Goal: Task Accomplishment & Management: Use online tool/utility

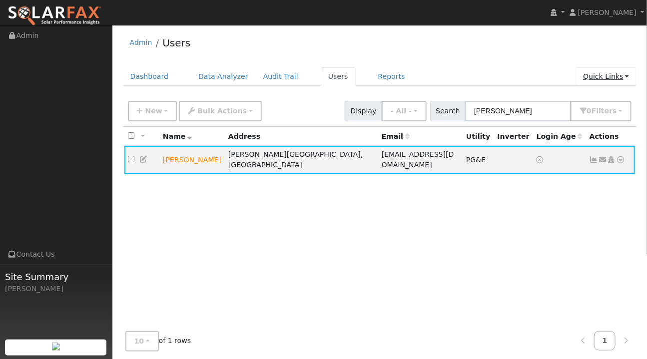
click at [611, 77] on link "Quick Links" at bounding box center [605, 76] width 61 height 18
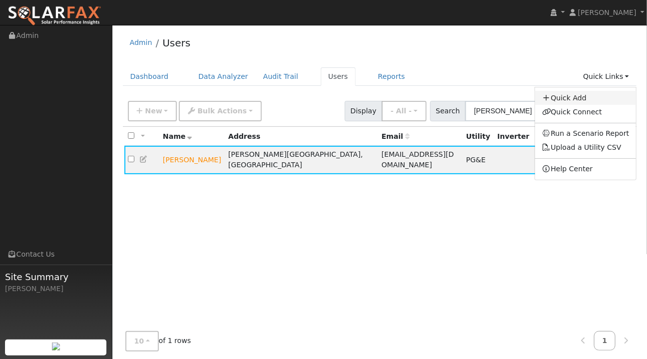
click at [582, 97] on link "Quick Add" at bounding box center [585, 98] width 101 height 14
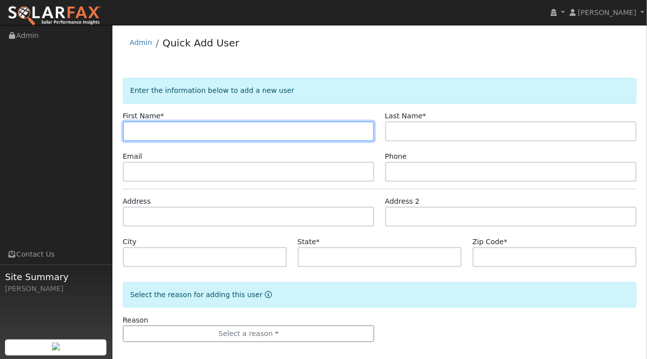
click at [156, 130] on input "text" at bounding box center [249, 131] width 252 height 20
click at [219, 139] on input "Regine" at bounding box center [249, 131] width 252 height 20
type input "R"
type input "Darcy"
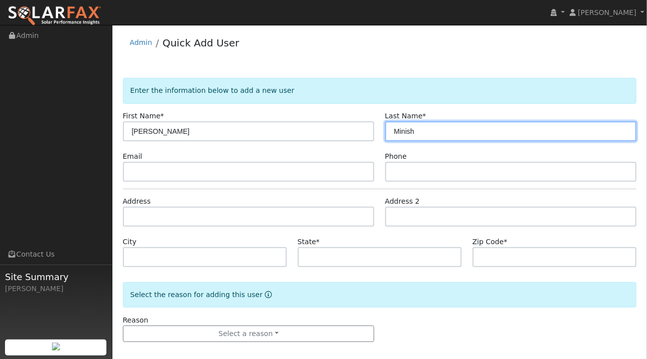
type input "Minish"
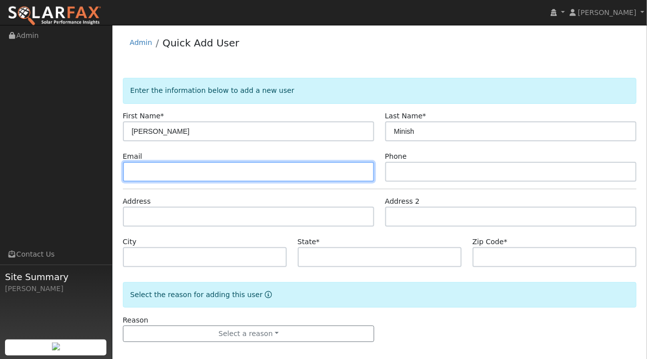
click at [140, 172] on input "text" at bounding box center [249, 172] width 252 height 20
paste input "darcyisblessed@yahoo.com"
type input "darcyisblessed@yahoo.com"
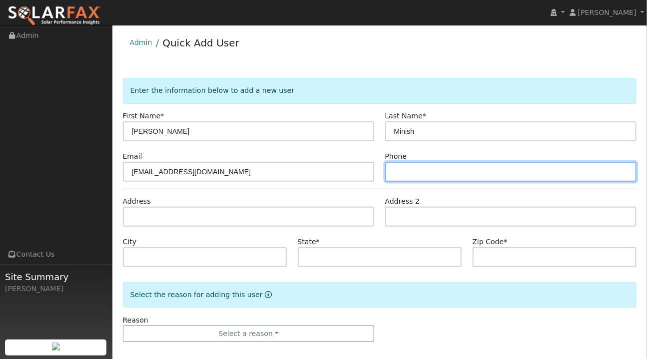
click at [404, 163] on input "text" at bounding box center [511, 172] width 252 height 20
type input "805-602-7611"
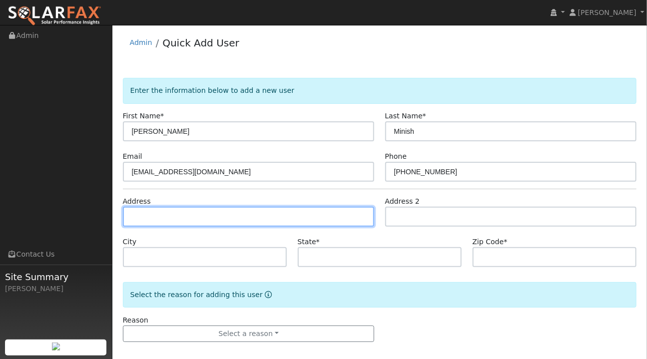
click at [140, 212] on input "text" at bounding box center [249, 217] width 252 height 20
paste input "13630 Georgia Rd, Santa Margarita, CA 93453, USA"
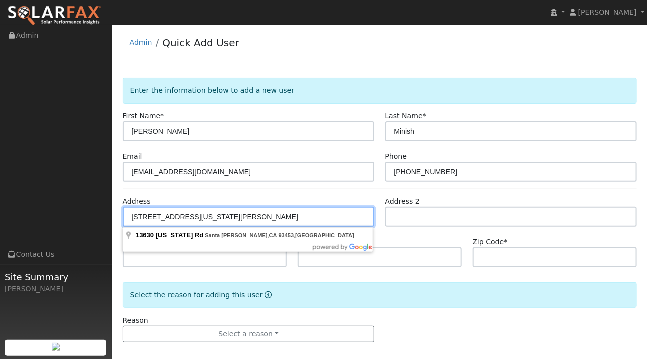
type input "[STREET_ADDRESS][US_STATE]"
type input "Santa Margarita"
type input "CA"
type input "93453"
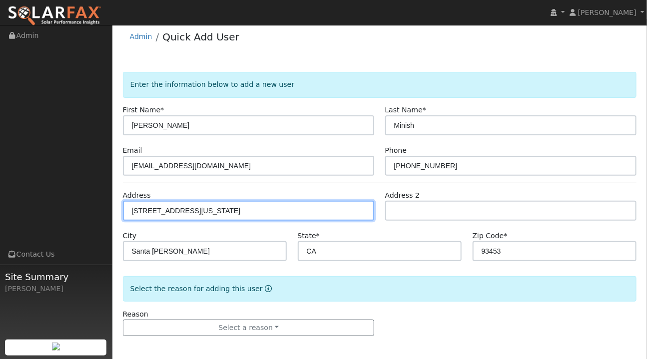
scroll to position [7, 0]
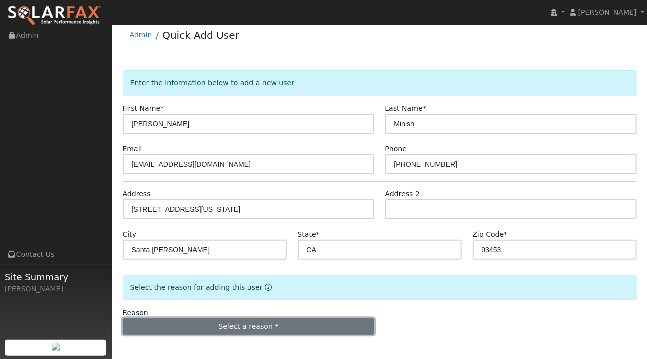
click at [258, 326] on button "Select a reason" at bounding box center [249, 326] width 252 height 17
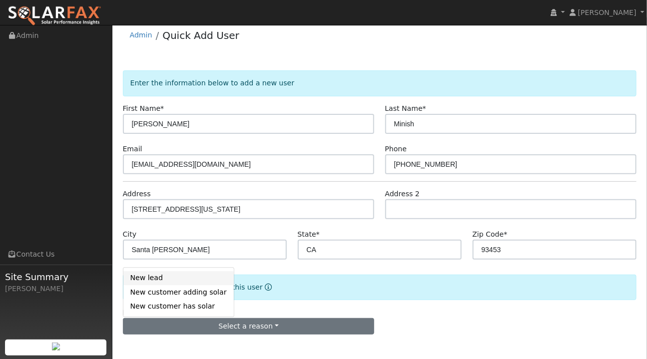
drag, startPoint x: 162, startPoint y: 277, endPoint x: 340, endPoint y: 256, distance: 179.5
click at [162, 277] on link "New lead" at bounding box center [178, 278] width 110 height 14
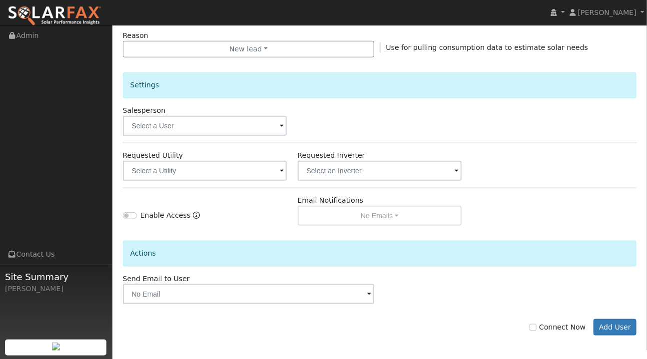
scroll to position [286, 0]
drag, startPoint x: 539, startPoint y: 325, endPoint x: 572, endPoint y: 324, distance: 32.5
click at [536, 325] on input "Connect Now" at bounding box center [532, 326] width 7 height 7
checkbox input "true"
click at [614, 326] on button "Add User" at bounding box center [614, 326] width 43 height 17
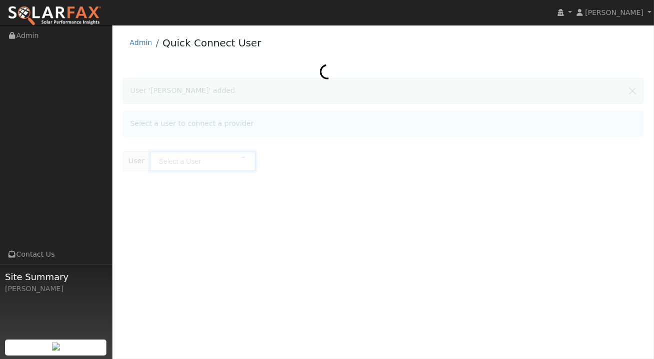
type input "[PERSON_NAME]"
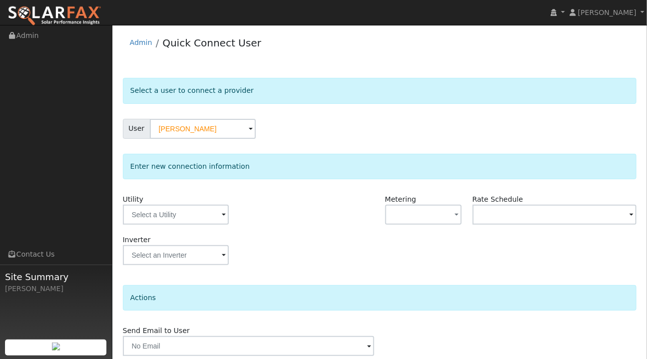
click at [222, 216] on span at bounding box center [224, 215] width 4 height 11
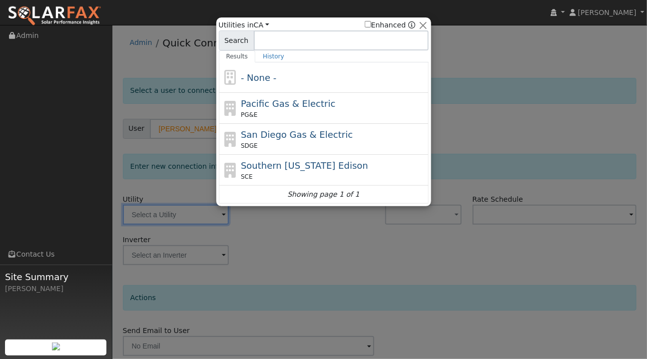
click at [268, 104] on span "Pacific Gas & Electric" at bounding box center [288, 103] width 94 height 10
type input "PG&E"
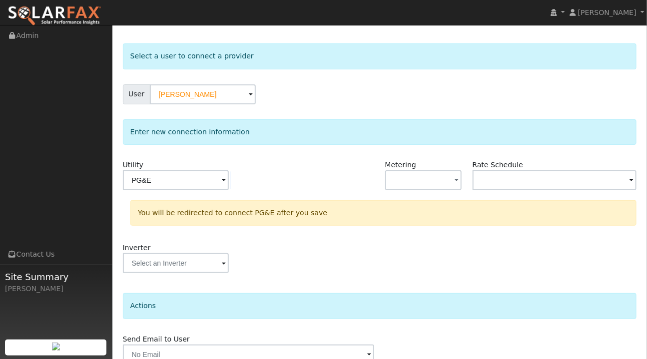
scroll to position [81, 0]
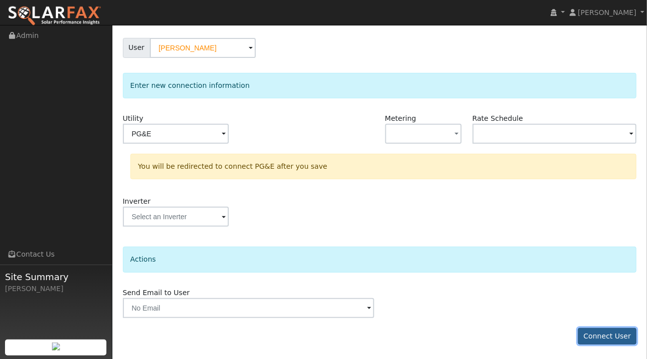
click at [610, 334] on button "Connect User" at bounding box center [607, 336] width 59 height 17
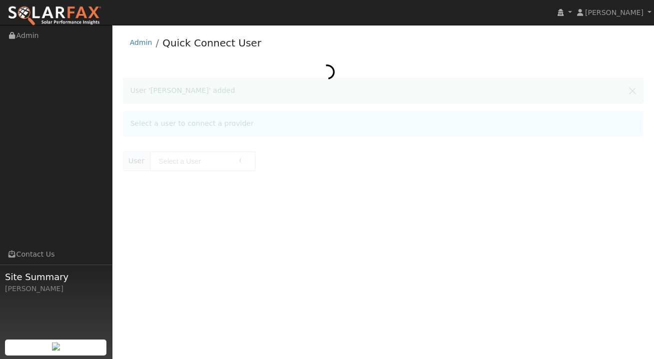
type input "[PERSON_NAME]"
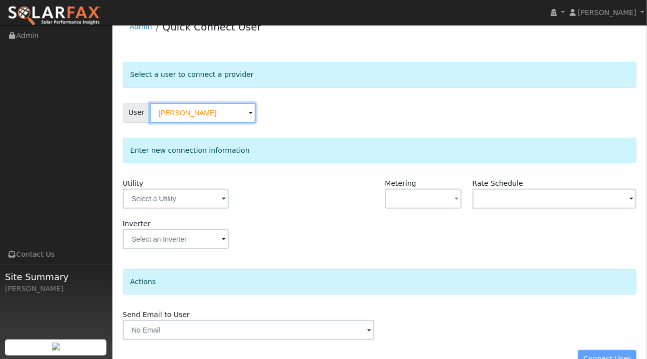
scroll to position [38, 0]
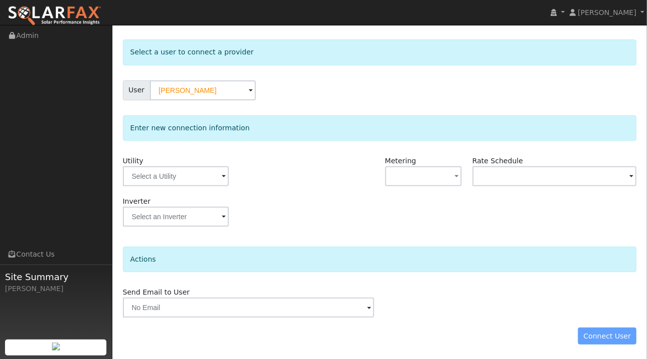
click at [566, 325] on form "Select a user to connect a provider User Darcy Minish Account Default Account D…" at bounding box center [380, 196] width 514 height 315
click at [214, 173] on input "text" at bounding box center [176, 176] width 106 height 20
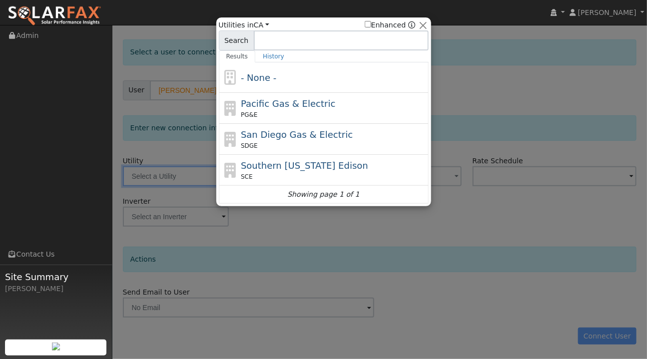
click at [267, 103] on span "Pacific Gas & Electric" at bounding box center [288, 103] width 94 height 10
type input "PG&E"
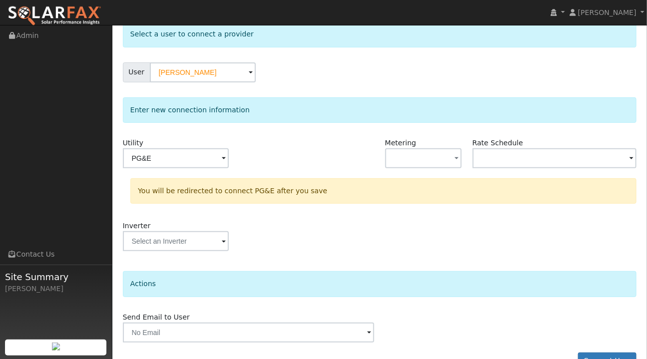
scroll to position [81, 0]
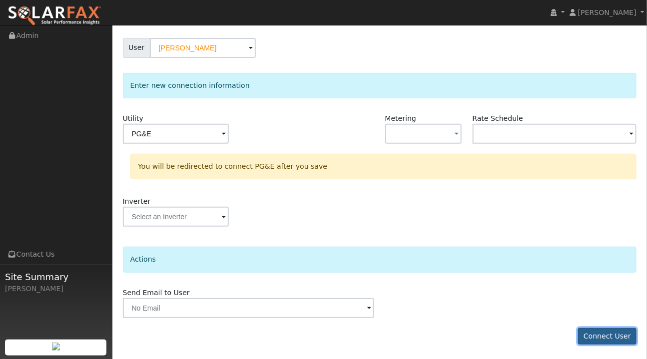
click at [612, 340] on button "Connect User" at bounding box center [607, 336] width 59 height 17
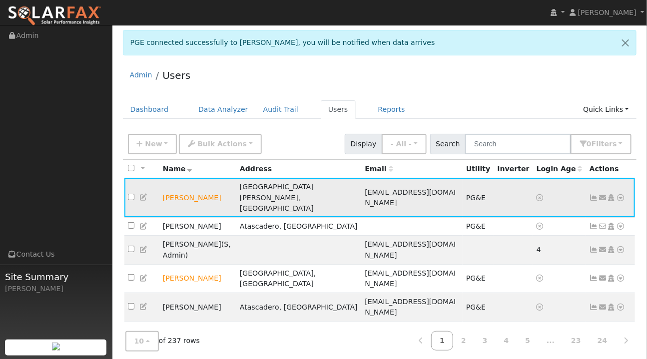
click at [620, 194] on icon at bounding box center [620, 197] width 9 height 7
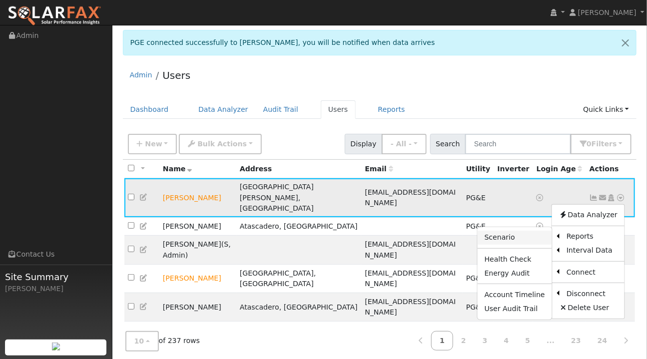
click at [512, 231] on link "Scenario" at bounding box center [514, 238] width 74 height 14
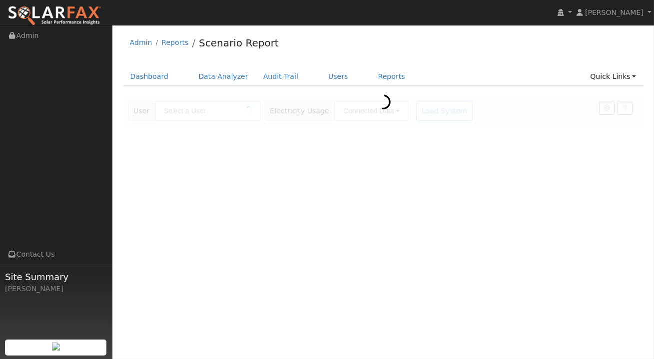
type input "[PERSON_NAME]"
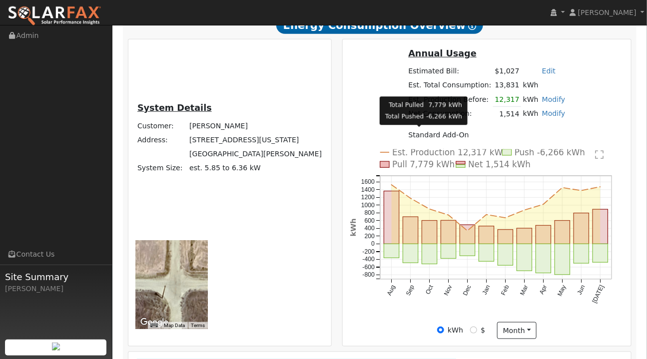
scroll to position [206, 0]
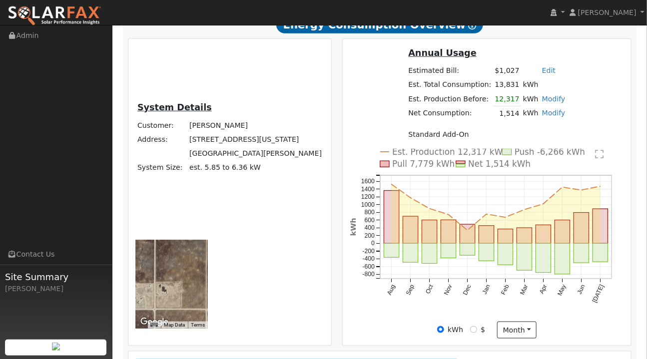
drag, startPoint x: 283, startPoint y: 107, endPoint x: 274, endPoint y: 134, distance: 27.8
click at [208, 240] on div at bounding box center [171, 284] width 72 height 89
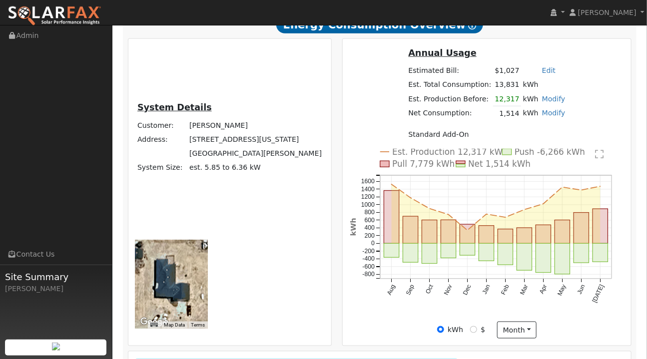
drag, startPoint x: 281, startPoint y: 124, endPoint x: 281, endPoint y: 155, distance: 31.0
click at [208, 240] on div "Use ctrl + scroll to zoom the map Map Data Imagery ©2025 Airbus, Maxar Technolo…" at bounding box center [171, 284] width 72 height 89
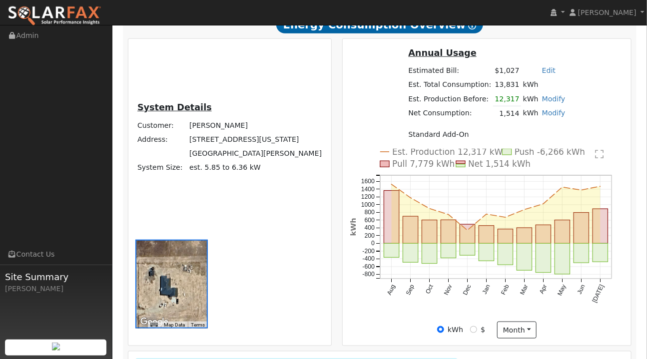
click at [213, 229] on div "To navigate the map with touch gestures double-tap and hold your finger on the …" at bounding box center [171, 283] width 83 height 109
radio input "true"
radio input "false"
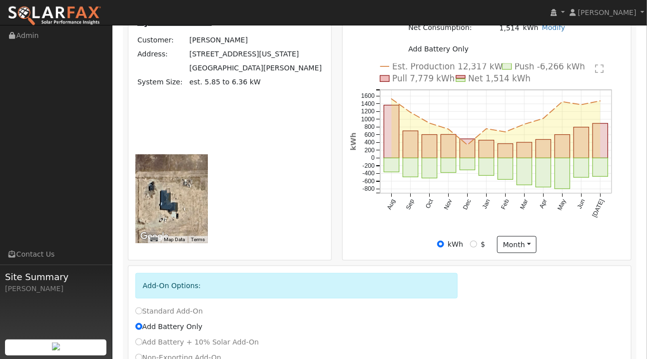
scroll to position [295, 0]
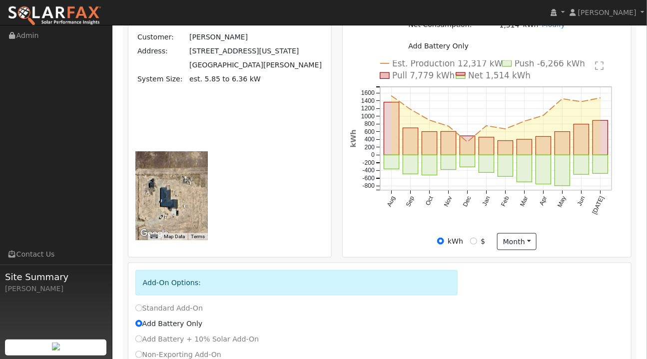
type input "E-ELEC"
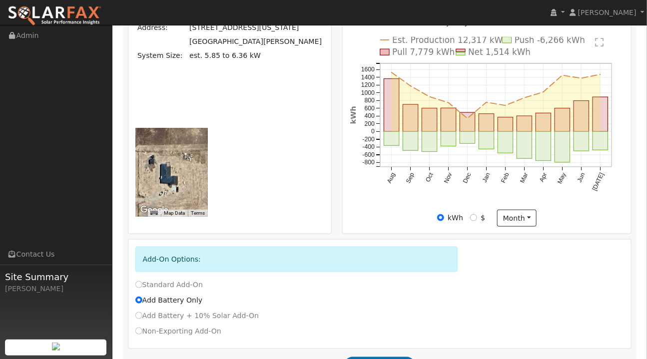
scroll to position [319, 0]
type input "10"
type input "20"
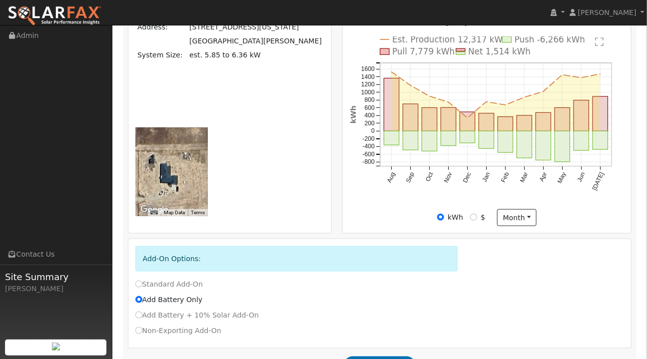
scroll to position [295, 0]
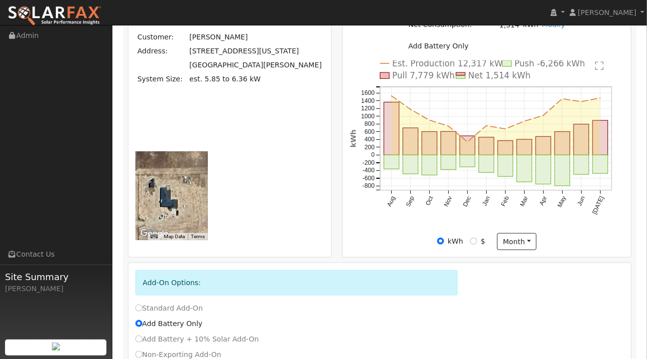
type input "2"
type input "13"
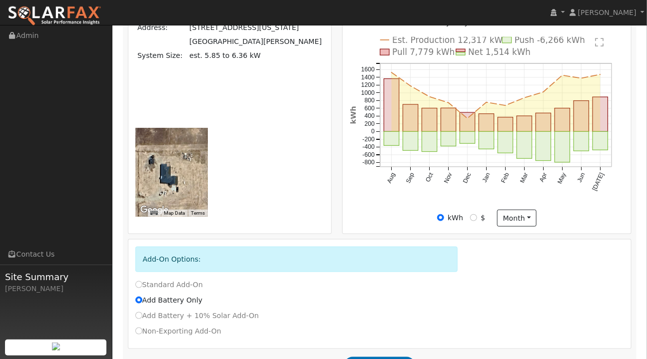
scroll to position [319, 0]
type input "27"
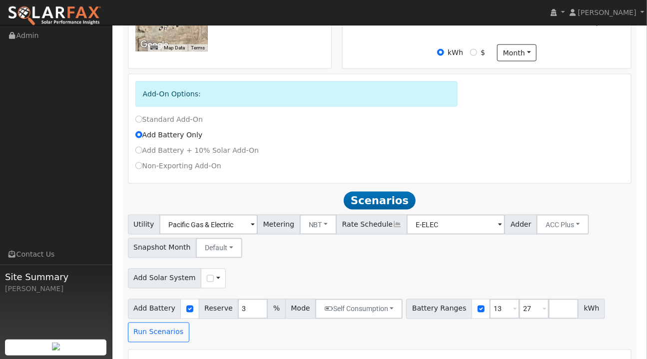
scroll to position [486, 0]
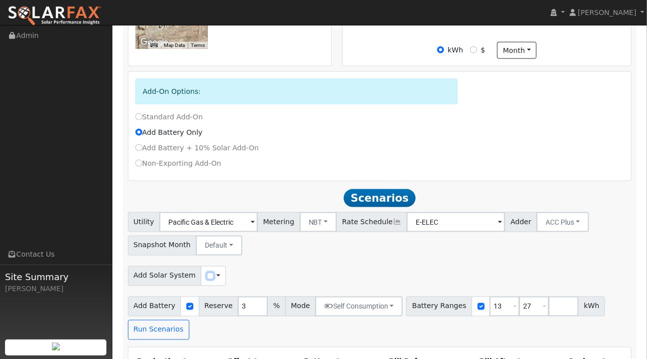
click at [207, 273] on input "checkbox" at bounding box center [210, 276] width 7 height 7
checkbox input "true"
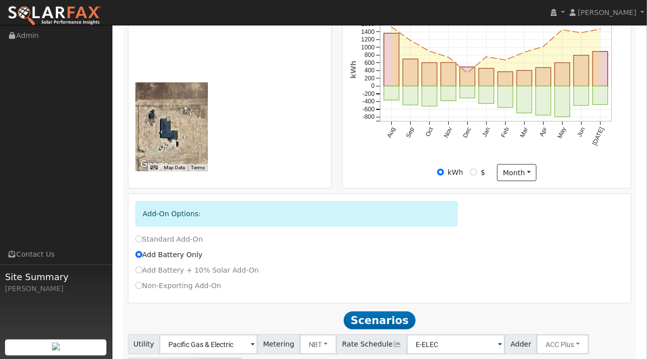
scroll to position [410, 0]
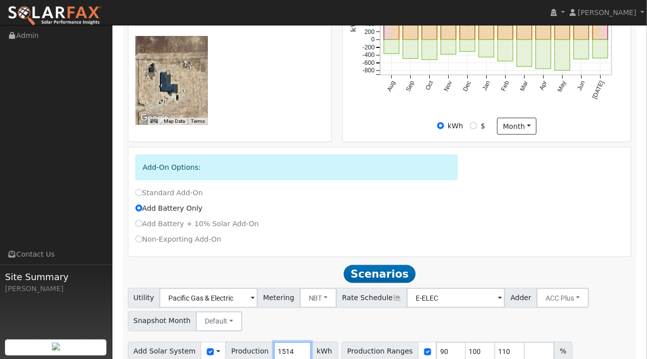
drag, startPoint x: 287, startPoint y: 190, endPoint x: 263, endPoint y: 193, distance: 24.2
click at [274, 342] on input "1514" at bounding box center [292, 352] width 37 height 20
type input "12317"
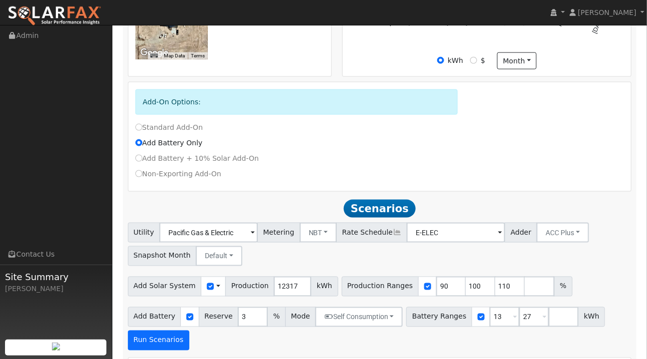
scroll to position [486, 0]
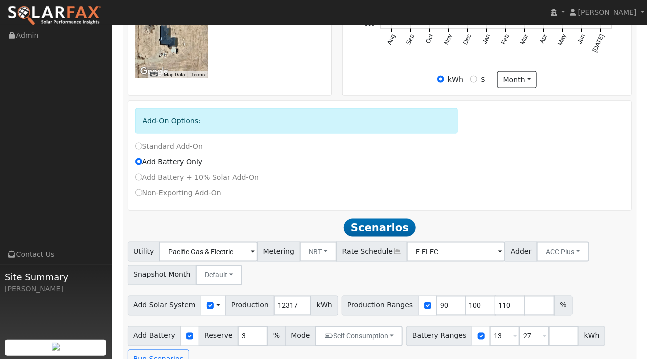
scroll to position [455, 0]
click at [436, 297] on input "90" at bounding box center [451, 307] width 30 height 20
type input "100"
type input "110"
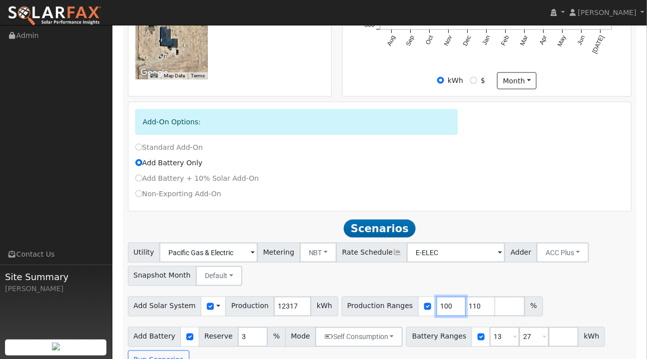
type input "100"
click at [465, 297] on input "110" at bounding box center [480, 307] width 30 height 20
type input "1"
click at [559, 293] on div "Add Solar System Use CSV Data Production 12317 kWh Production Ranges 100 %" at bounding box center [379, 304] width 507 height 23
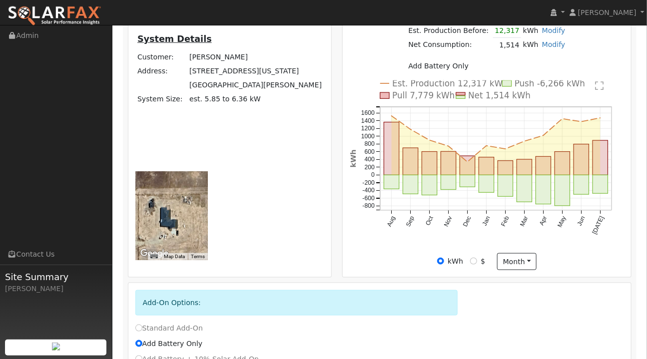
scroll to position [335, 0]
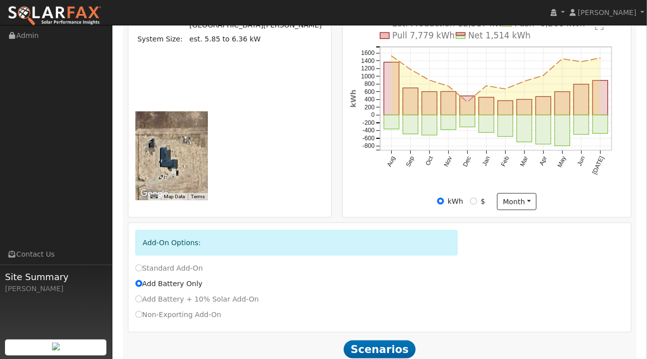
type input "1"
type input "88"
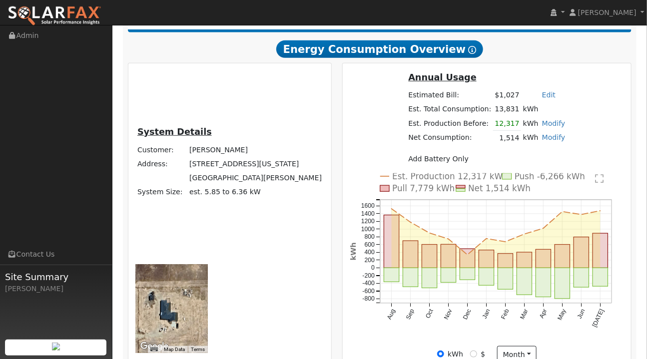
scroll to position [138, 0]
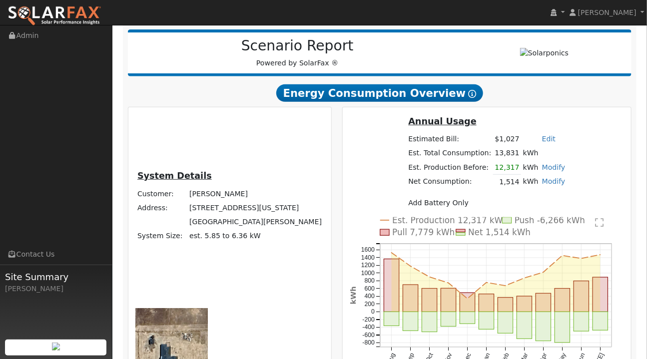
click at [542, 138] on link "Edit" at bounding box center [548, 139] width 13 height 8
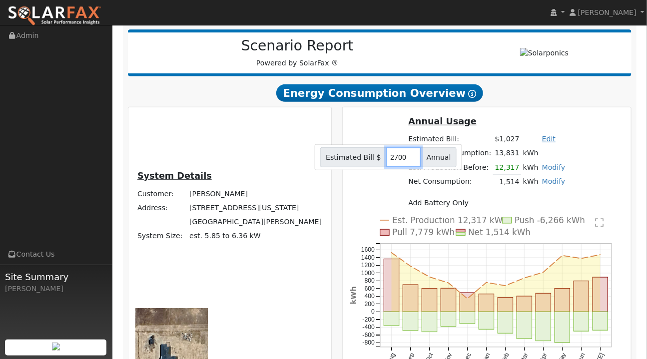
type input "2700"
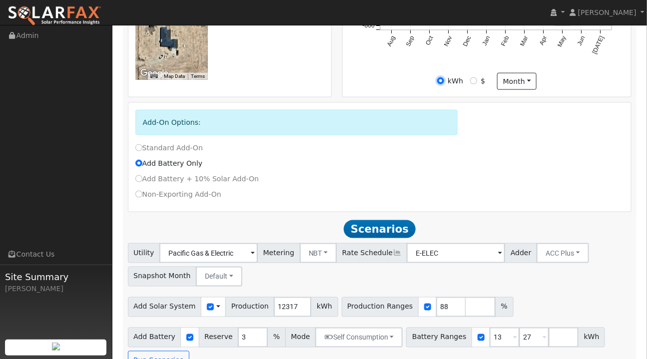
scroll to position [455, 0]
click at [150, 350] on button "Run Scenarios" at bounding box center [158, 360] width 61 height 20
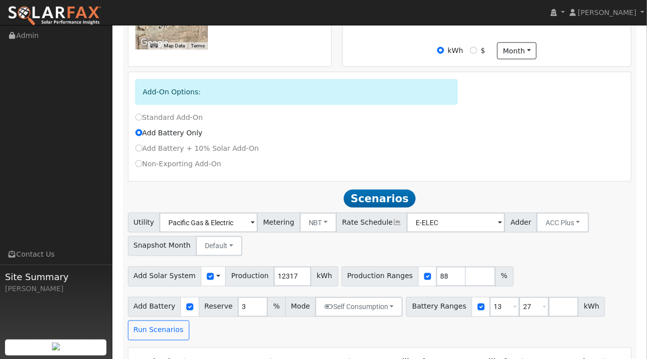
scroll to position [486, 0]
